Goal: Information Seeking & Learning: Learn about a topic

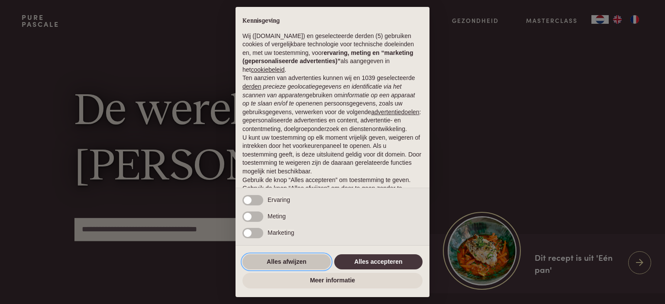
click at [276, 264] on button "Alles afwijzen" at bounding box center [286, 262] width 88 height 16
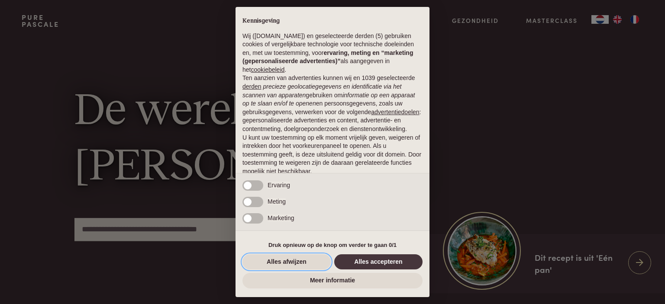
scroll to position [34, 0]
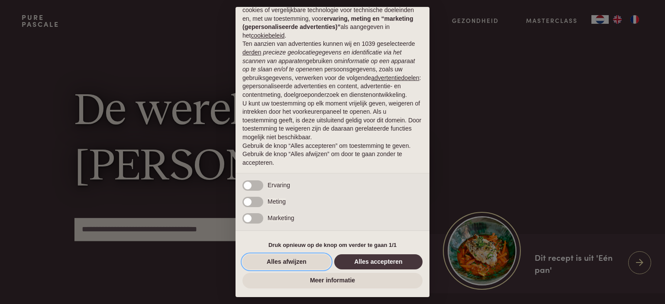
click at [277, 262] on button "Alles afwijzen" at bounding box center [286, 262] width 88 height 16
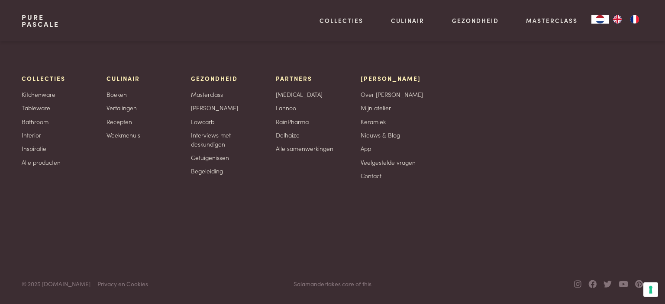
scroll to position [2742, 0]
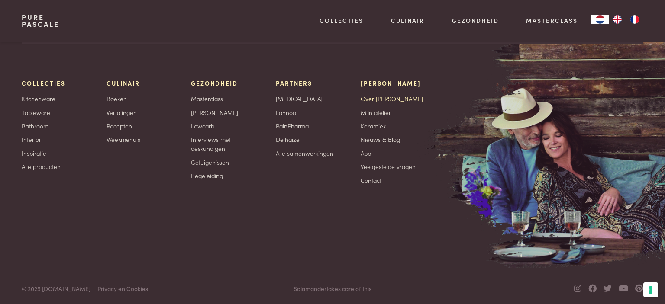
click at [383, 103] on link "Over [PERSON_NAME]" at bounding box center [392, 98] width 62 height 9
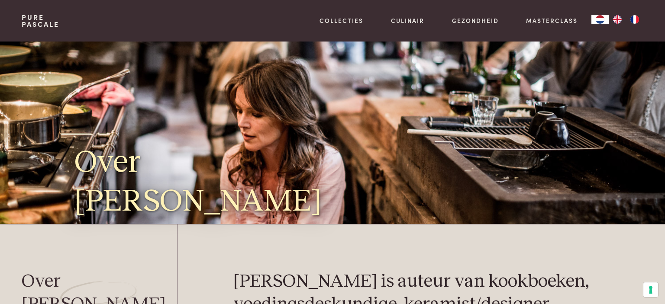
scroll to position [229, 0]
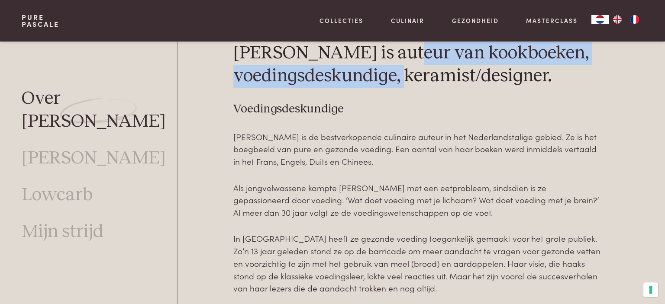
drag, startPoint x: 395, startPoint y: 51, endPoint x: 390, endPoint y: 79, distance: 29.0
click at [390, 79] on h2 "Pascale Naessens is auteur van kookboeken, voedingsdeskundige, keramist/designe…" at bounding box center [417, 65] width 368 height 46
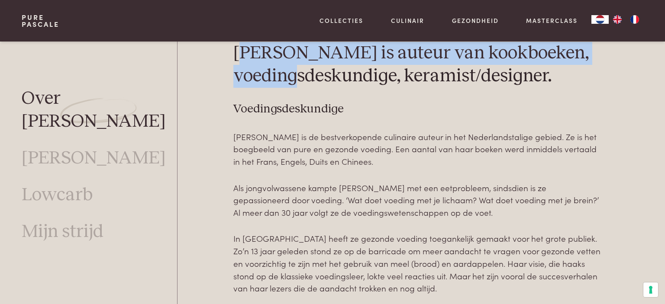
drag, startPoint x: 246, startPoint y: 49, endPoint x: 269, endPoint y: 69, distance: 31.0
click at [269, 69] on h2 "Pascale Naessens is auteur van kookboeken, voedingsdeskundige, keramist/designe…" at bounding box center [417, 65] width 368 height 46
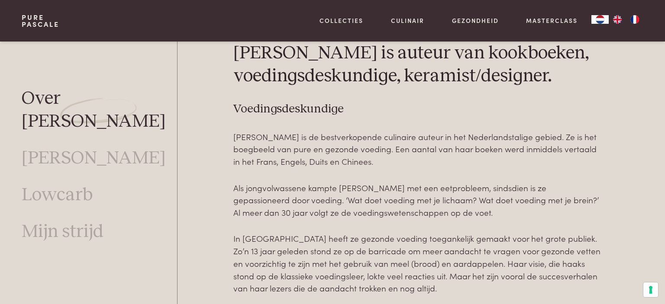
click at [235, 52] on h2 "Pascale Naessens is auteur van kookboeken, voedingsdeskundige, keramist/designe…" at bounding box center [417, 65] width 368 height 46
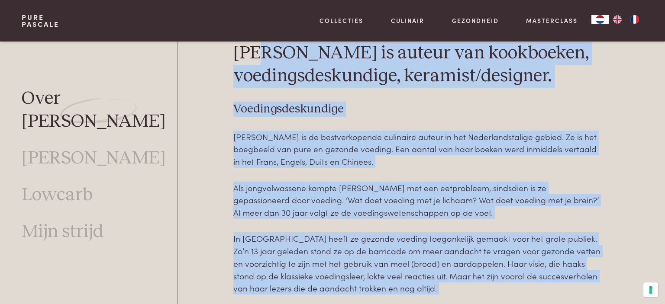
drag, startPoint x: 232, startPoint y: 52, endPoint x: 265, endPoint y: 62, distance: 34.1
click at [445, 114] on h3 "Voedingsdeskundige" at bounding box center [417, 109] width 368 height 15
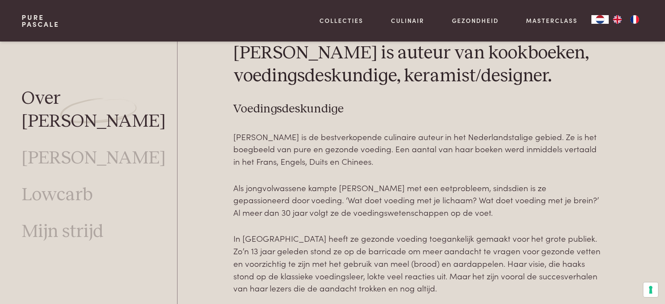
click at [396, 75] on h2 "Pascale Naessens is auteur van kookboeken, voedingsdeskundige, keramist/designe…" at bounding box center [417, 65] width 368 height 46
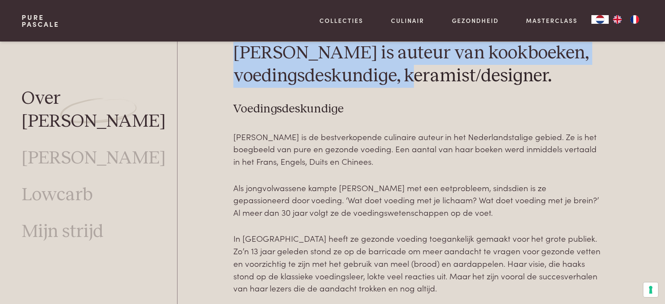
drag, startPoint x: 398, startPoint y: 75, endPoint x: 236, endPoint y: 55, distance: 163.1
click at [236, 55] on h2 "Pascale Naessens is auteur van kookboeken, voedingsdeskundige, keramist/designe…" at bounding box center [417, 65] width 368 height 46
copy h2 "Pascale Naessens is auteur van kookboeken, voedingsdeskundige"
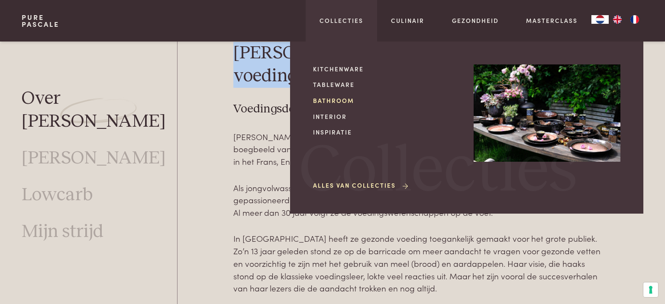
scroll to position [0, 0]
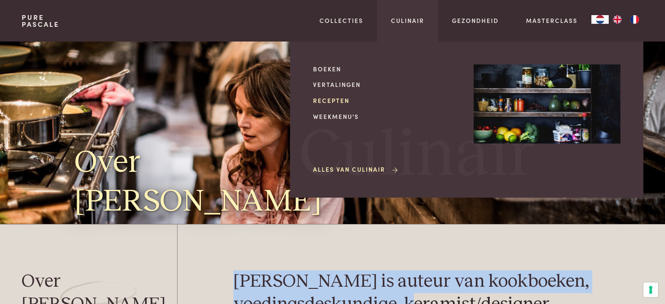
click at [326, 97] on link "Recepten" at bounding box center [386, 100] width 147 height 9
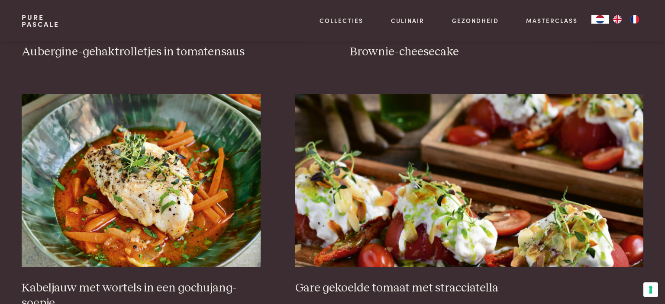
scroll to position [548, 0]
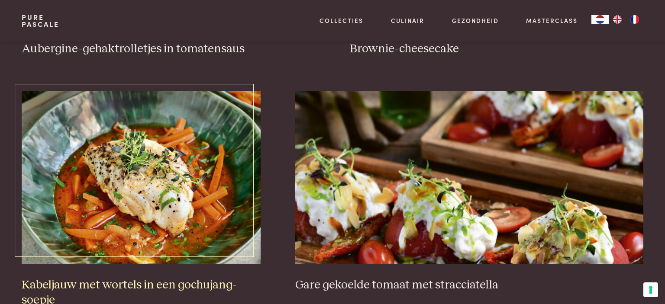
click at [117, 155] on img at bounding box center [141, 177] width 239 height 173
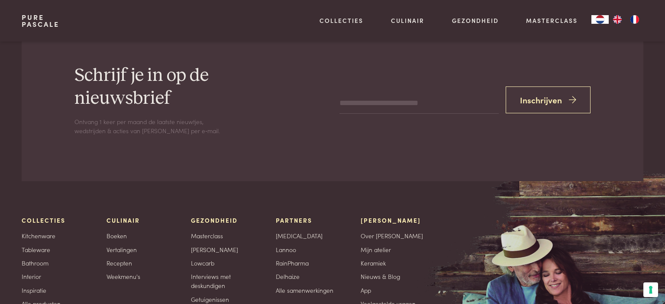
scroll to position [2756, 0]
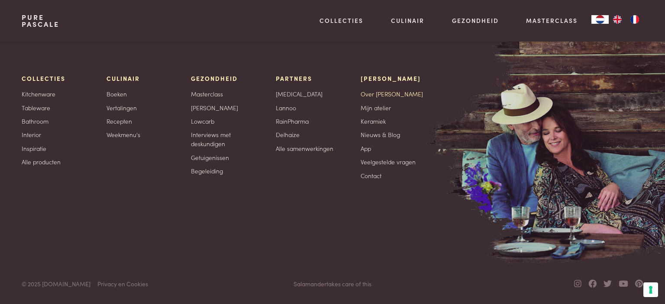
click at [383, 94] on link "Over [PERSON_NAME]" at bounding box center [392, 94] width 62 height 9
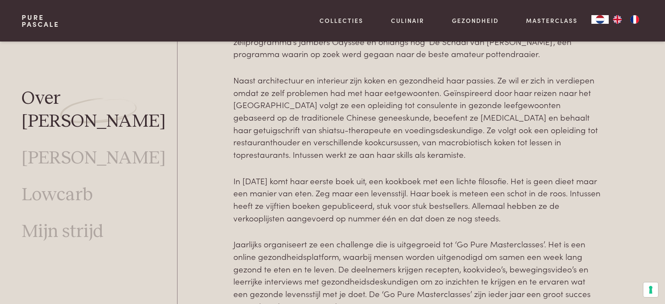
scroll to position [3016, 0]
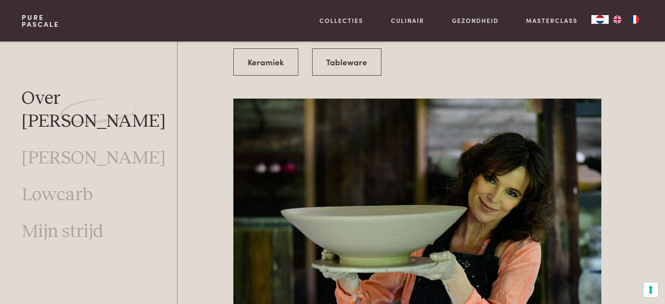
click at [184, 232] on div at bounding box center [193, 221] width 33 height 245
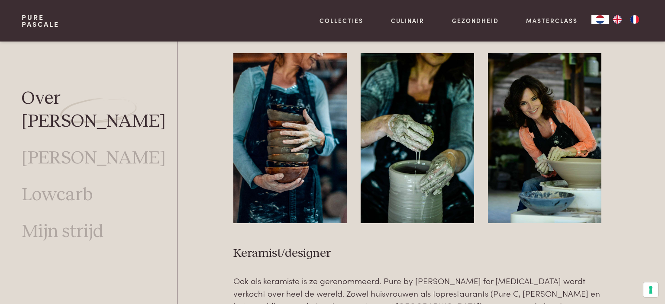
click at [39, 23] on link "Pure Pascale" at bounding box center [41, 21] width 38 height 14
